Goal: Transaction & Acquisition: Purchase product/service

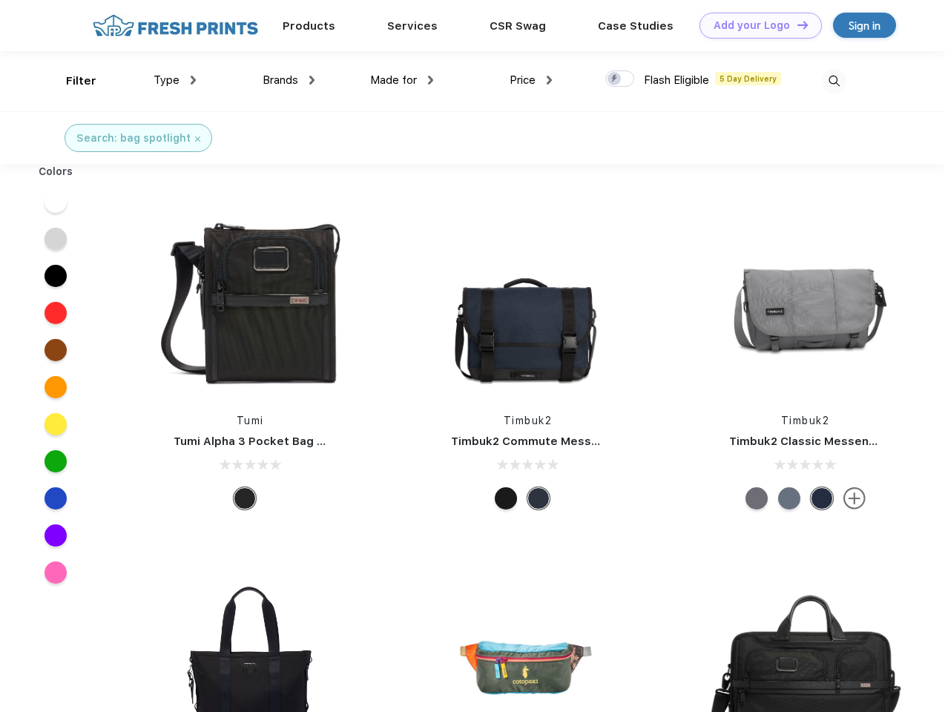
click at [755, 25] on link "Add your Logo Design Tool" at bounding box center [761, 26] width 122 height 26
click at [0, 0] on div "Design Tool" at bounding box center [0, 0] width 0 height 0
click at [796, 24] on link "Add your Logo Design Tool" at bounding box center [761, 26] width 122 height 26
click at [71, 81] on div "Filter" at bounding box center [81, 81] width 30 height 17
click at [175, 80] on span "Type" at bounding box center [167, 79] width 26 height 13
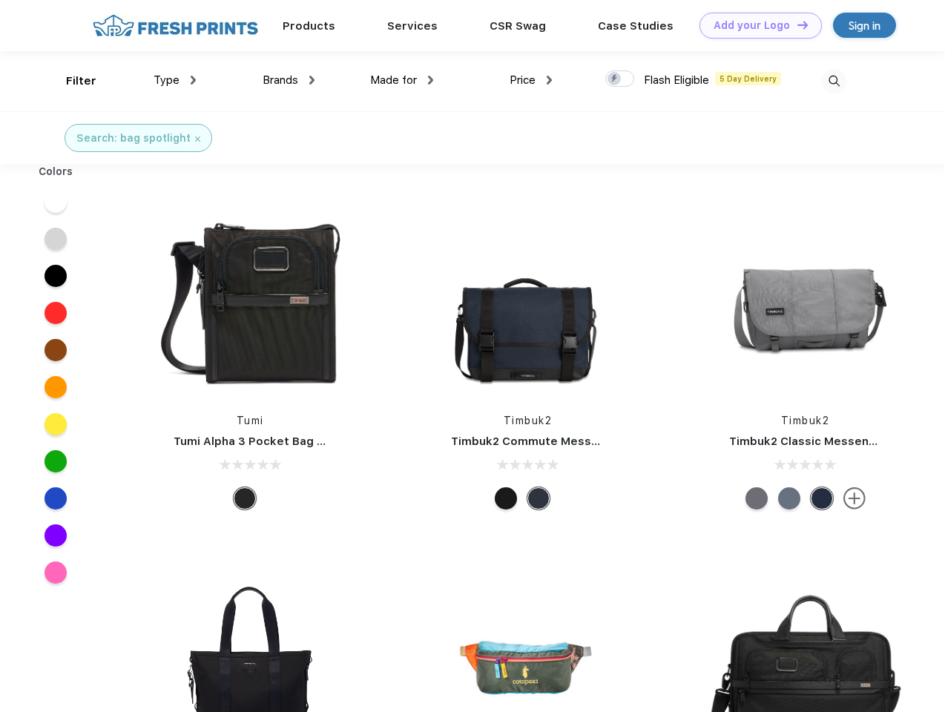
click at [289, 80] on span "Brands" at bounding box center [281, 79] width 36 height 13
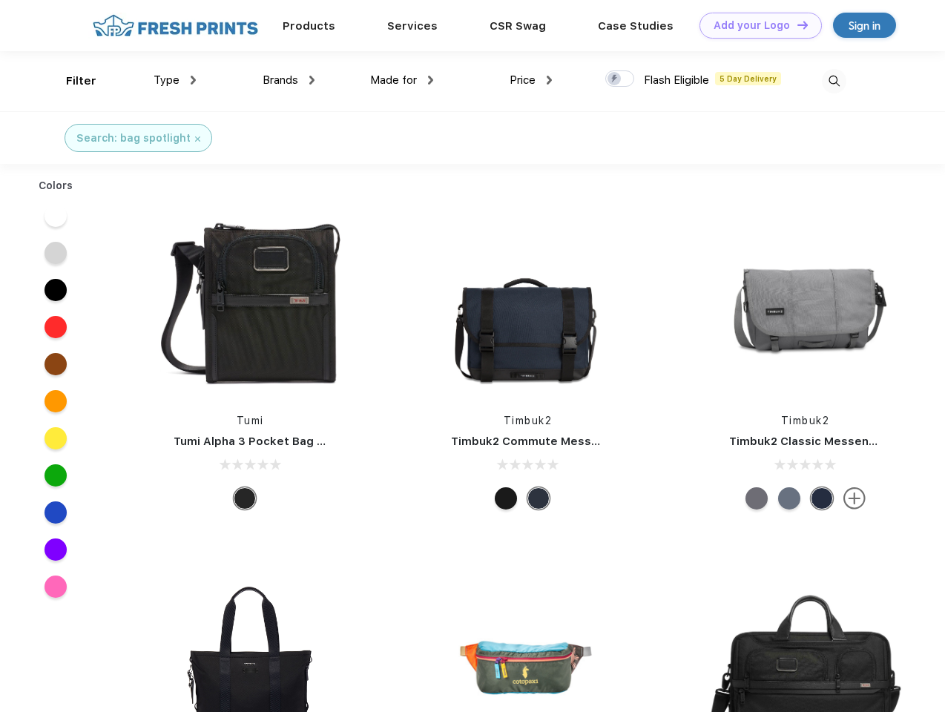
click at [402, 80] on span "Made for" at bounding box center [393, 79] width 47 height 13
click at [531, 80] on span "Price" at bounding box center [523, 79] width 26 height 13
click at [620, 79] on div at bounding box center [619, 78] width 29 height 16
click at [615, 79] on input "checkbox" at bounding box center [610, 75] width 10 height 10
click at [834, 81] on img at bounding box center [834, 81] width 24 height 24
